Goal: Information Seeking & Learning: Learn about a topic

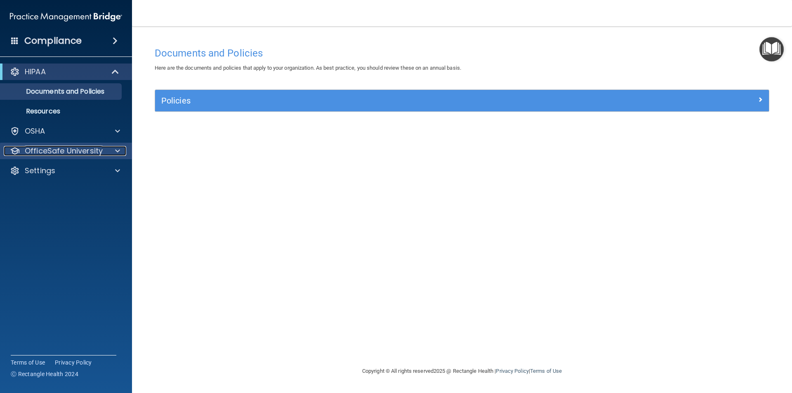
click at [79, 146] on p "OfficeSafe University" at bounding box center [64, 151] width 78 height 10
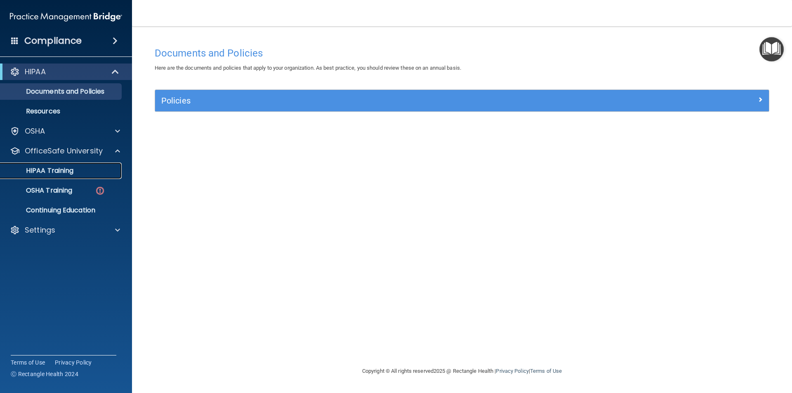
click at [71, 169] on p "HIPAA Training" at bounding box center [39, 171] width 68 height 8
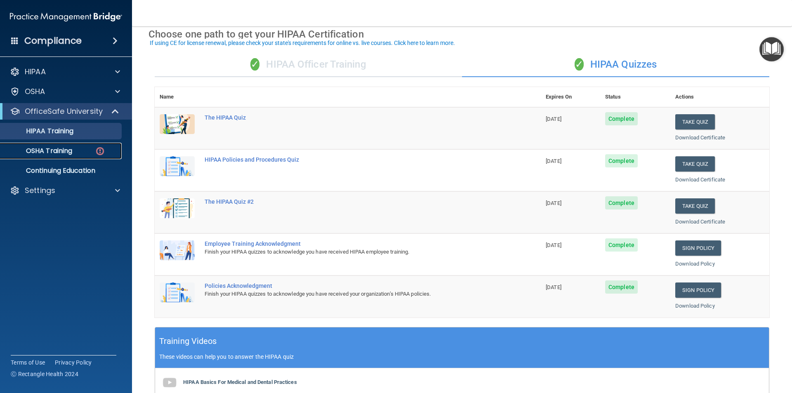
scroll to position [41, 0]
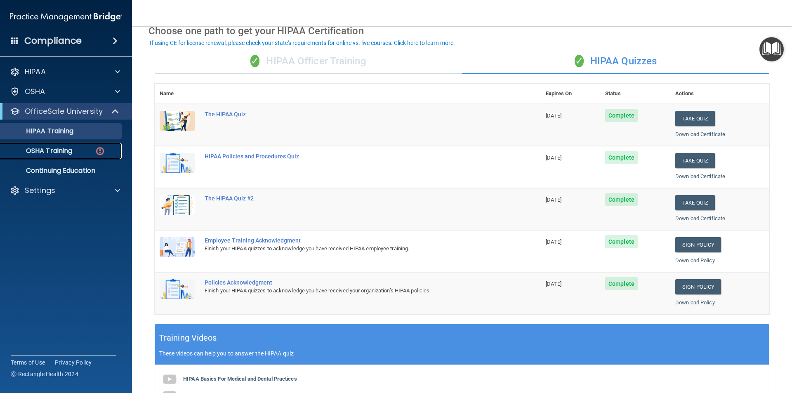
click at [78, 153] on div "OSHA Training" at bounding box center [61, 151] width 113 height 8
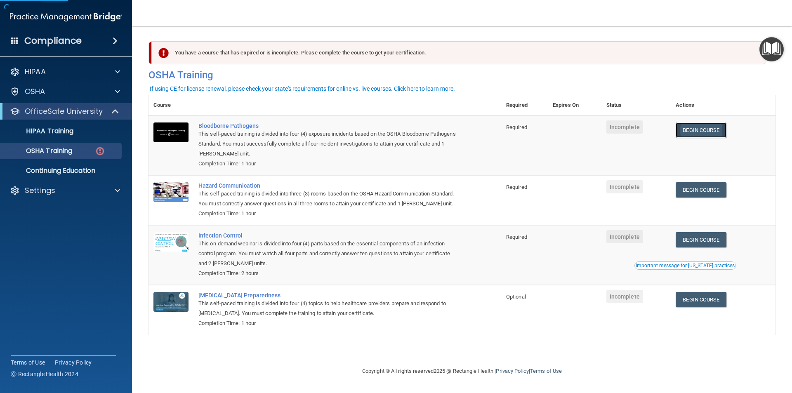
click at [699, 124] on link "Begin Course" at bounding box center [700, 129] width 50 height 15
click at [699, 240] on link "Begin Course" at bounding box center [700, 239] width 50 height 15
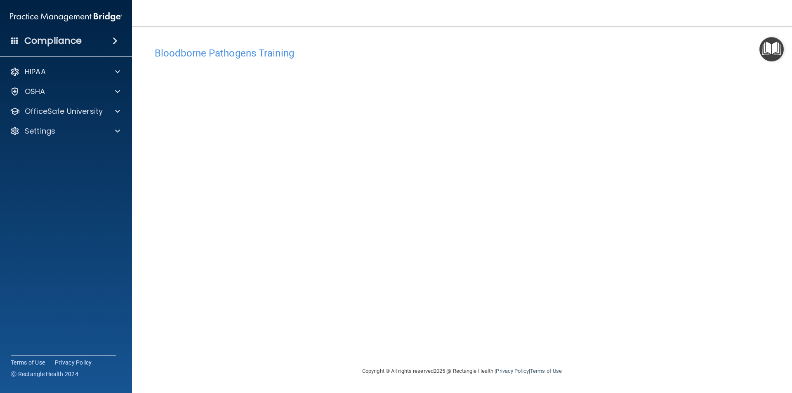
click at [115, 45] on span at bounding box center [115, 41] width 5 height 10
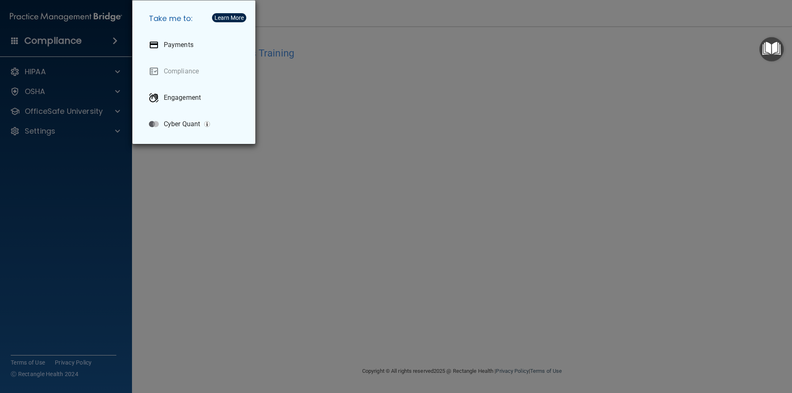
drag, startPoint x: 21, startPoint y: 329, endPoint x: 51, endPoint y: 196, distance: 136.0
click at [21, 327] on div "Take me to: Payments Compliance Engagement Cyber Quant" at bounding box center [396, 196] width 792 height 393
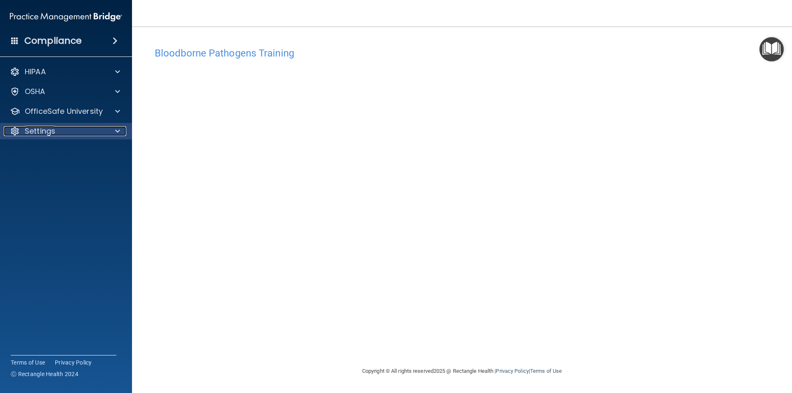
click at [94, 132] on div "Settings" at bounding box center [55, 131] width 102 height 10
click at [76, 151] on p "My Account" at bounding box center [61, 151] width 113 height 8
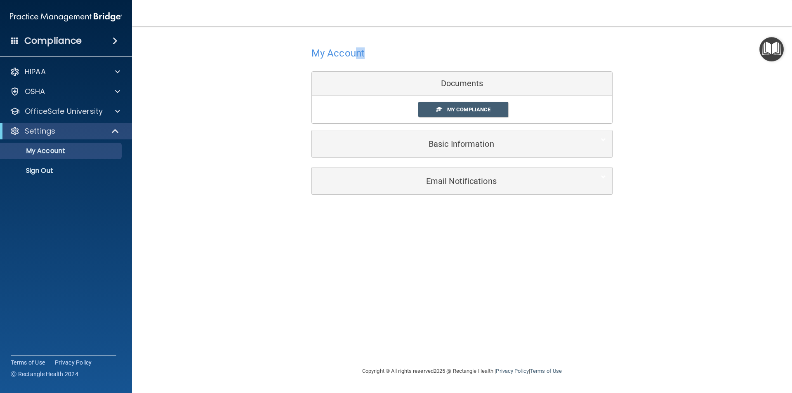
drag, startPoint x: 355, startPoint y: 52, endPoint x: 400, endPoint y: 79, distance: 51.8
click at [367, 66] on div "My Account Documents My Compliance My Compliance My BAA Basic Information Full …" at bounding box center [461, 101] width 301 height 132
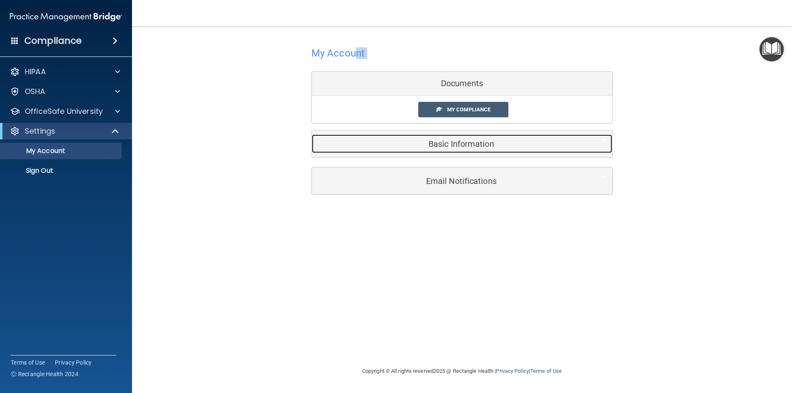
click at [447, 139] on h5 "Basic Information" at bounding box center [449, 143] width 263 height 9
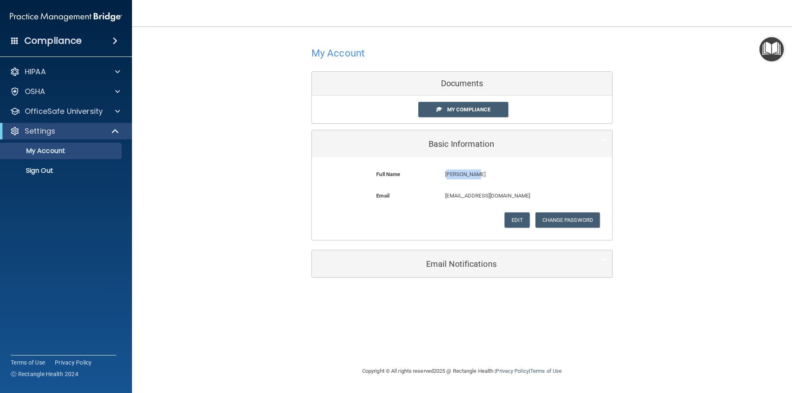
drag, startPoint x: 448, startPoint y: 171, endPoint x: 494, endPoint y: 170, distance: 45.4
click at [494, 170] on p "[PERSON_NAME]" at bounding box center [507, 174] width 125 height 10
click at [431, 156] on div "Basic Information" at bounding box center [462, 143] width 300 height 27
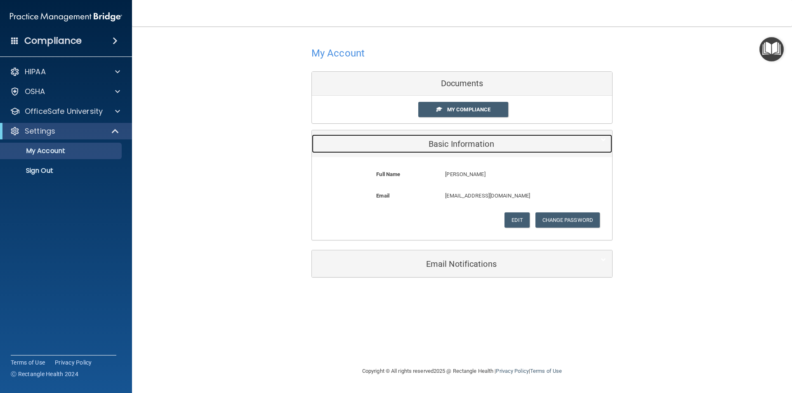
click at [427, 144] on h5 "Basic Information" at bounding box center [449, 143] width 263 height 9
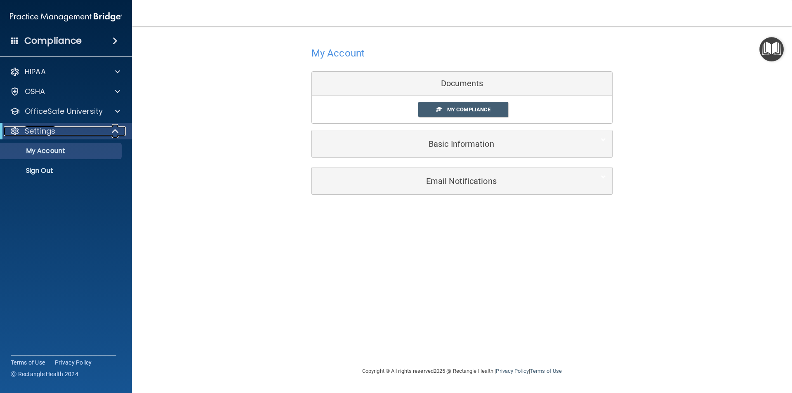
click at [109, 126] on div at bounding box center [116, 131] width 20 height 10
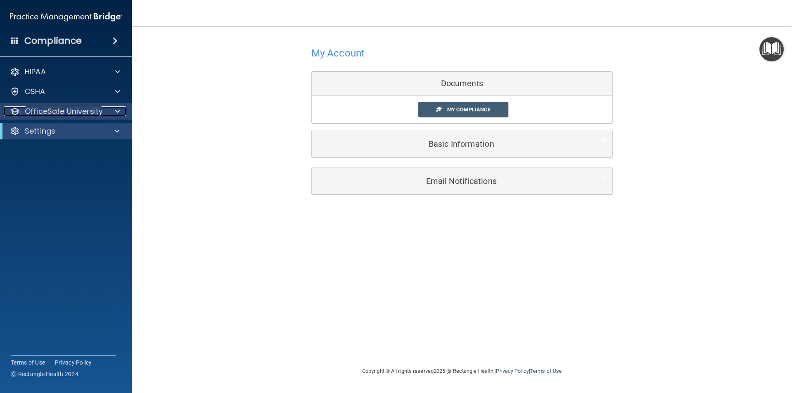
click at [122, 113] on div at bounding box center [116, 111] width 21 height 10
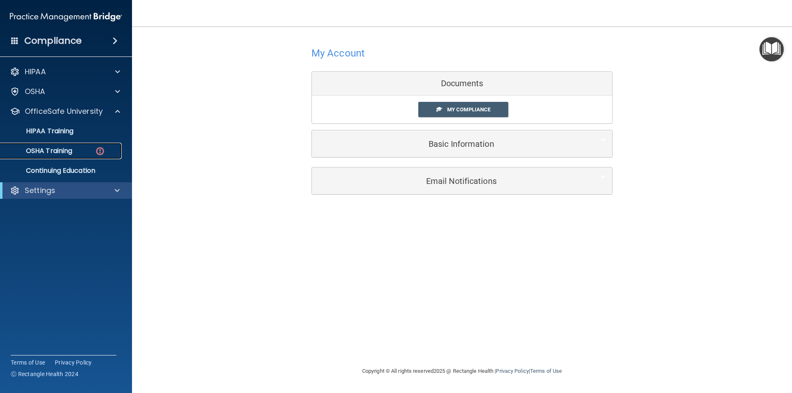
click at [82, 152] on div "OSHA Training" at bounding box center [61, 151] width 113 height 8
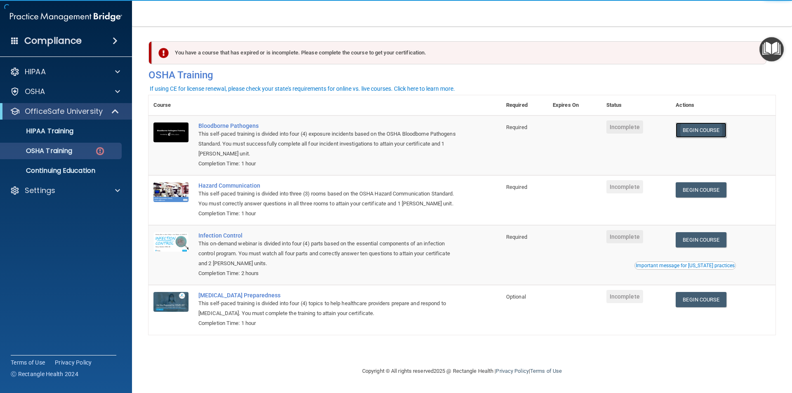
click at [706, 133] on link "Begin Course" at bounding box center [700, 129] width 50 height 15
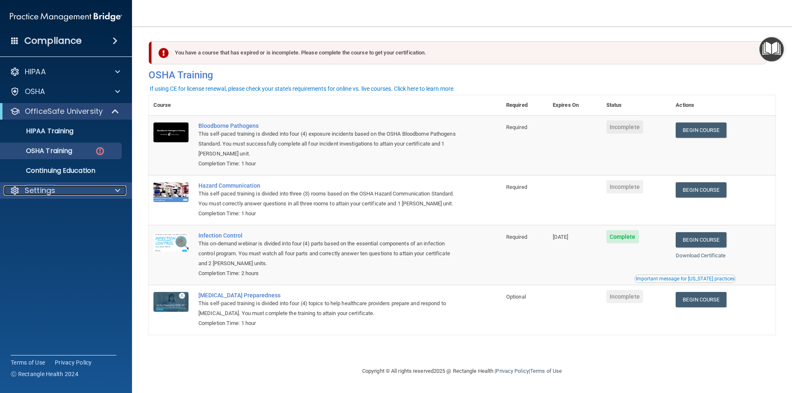
click at [75, 190] on div "Settings" at bounding box center [55, 191] width 102 height 10
click at [59, 216] on link "My Account" at bounding box center [57, 210] width 130 height 16
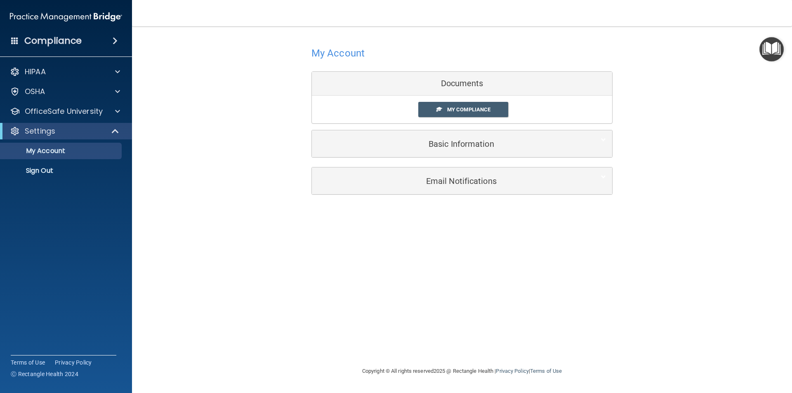
click at [96, 186] on accordion "HIPAA Documents and Policies Report an Incident Business Associates Emergency P…" at bounding box center [66, 173] width 132 height 226
click at [91, 179] on div "HIPAA Documents and Policies Report an Incident Business Associates Emergency P…" at bounding box center [66, 122] width 132 height 125
drag, startPoint x: 89, startPoint y: 181, endPoint x: 78, endPoint y: 179, distance: 11.0
click at [80, 180] on div "HIPAA Documents and Policies Report an Incident Business Associates Emergency P…" at bounding box center [66, 122] width 132 height 125
click at [66, 174] on link "Sign Out" at bounding box center [57, 170] width 130 height 16
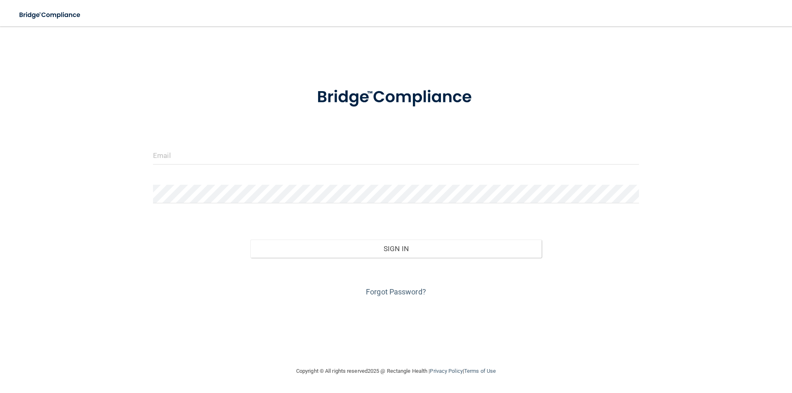
click at [207, 165] on div at bounding box center [396, 158] width 498 height 25
click at [205, 160] on input "email" at bounding box center [396, 155] width 486 height 19
type input "[EMAIL_ADDRESS][DOMAIN_NAME]"
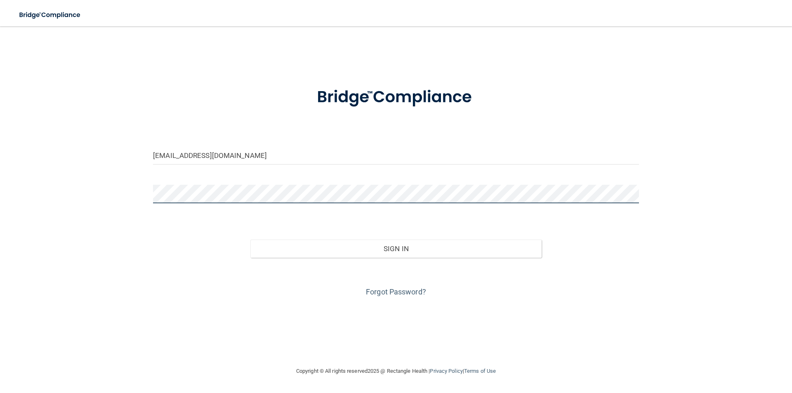
click at [250, 240] on button "Sign In" at bounding box center [396, 249] width 292 height 18
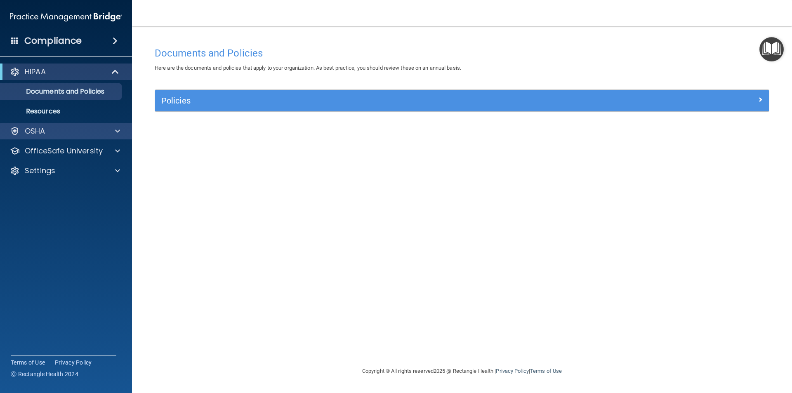
click at [119, 135] on div "OSHA" at bounding box center [66, 131] width 132 height 16
click at [113, 133] on div at bounding box center [116, 131] width 21 height 10
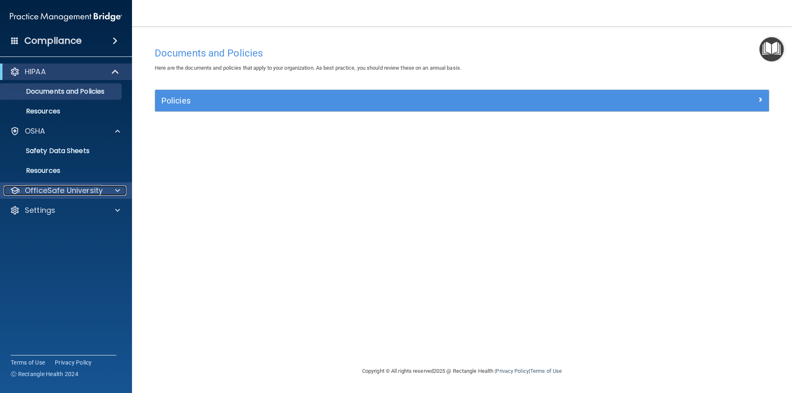
click at [105, 187] on div "OfficeSafe University" at bounding box center [55, 191] width 102 height 10
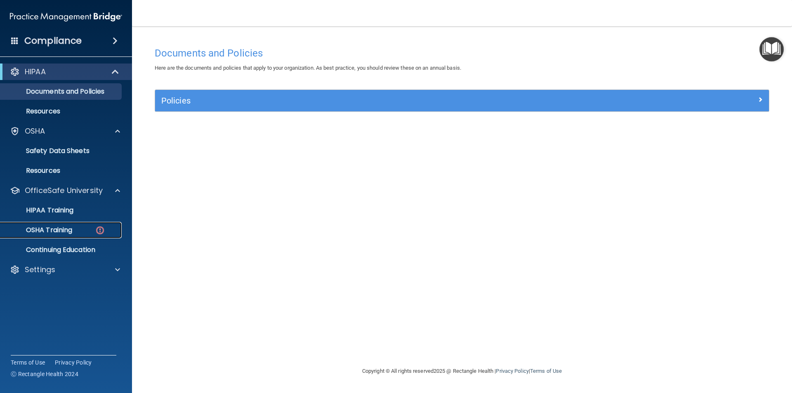
click at [109, 229] on div "OSHA Training" at bounding box center [61, 230] width 113 height 8
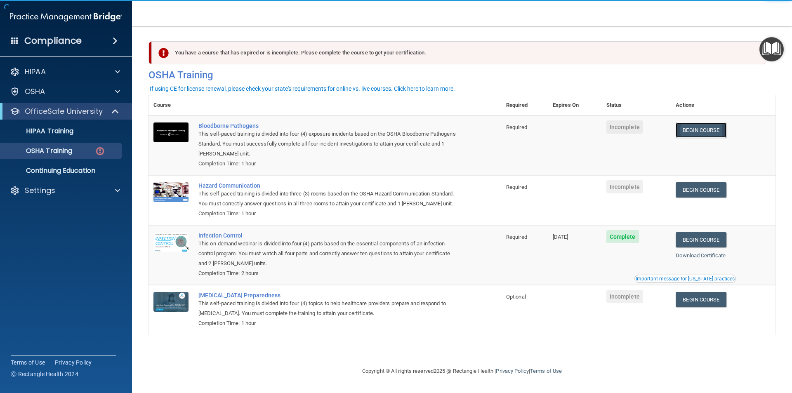
click at [703, 128] on link "Begin Course" at bounding box center [700, 129] width 50 height 15
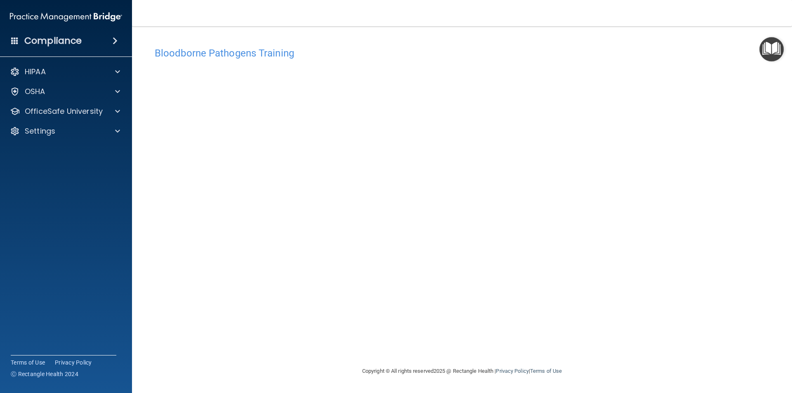
click at [570, 351] on div "Bloodborne Pathogens Training This course doesn’t expire until . Are you sure y…" at bounding box center [461, 204] width 627 height 323
click at [93, 114] on p "OfficeSafe University" at bounding box center [64, 111] width 78 height 10
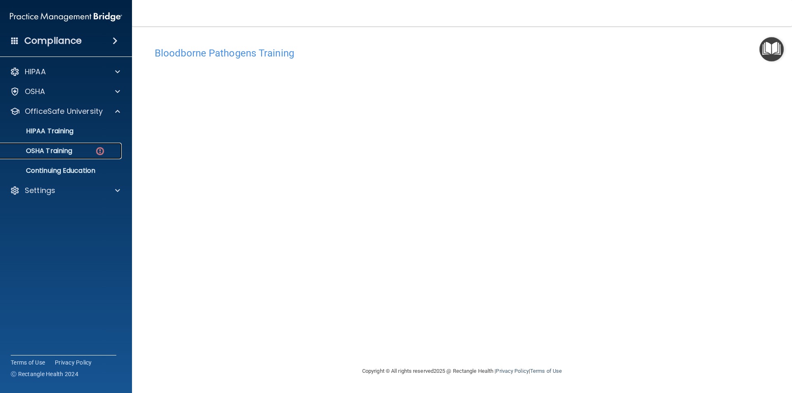
click at [86, 149] on div "OSHA Training" at bounding box center [61, 151] width 113 height 8
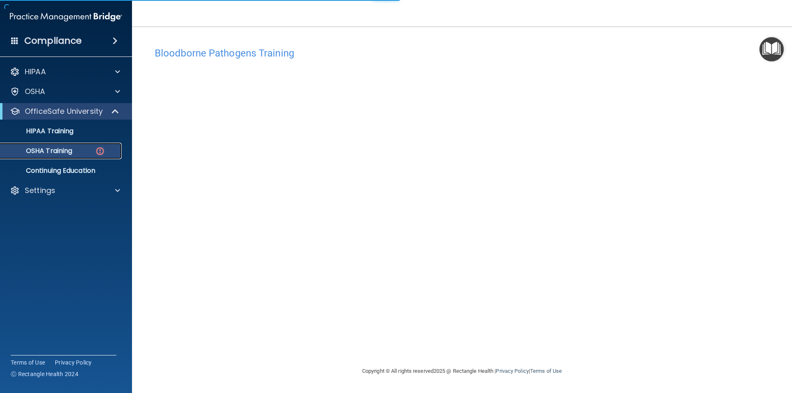
click at [92, 153] on div "OSHA Training" at bounding box center [61, 151] width 113 height 8
click at [103, 151] on img at bounding box center [100, 151] width 10 height 10
